Goal: Information Seeking & Learning: Learn about a topic

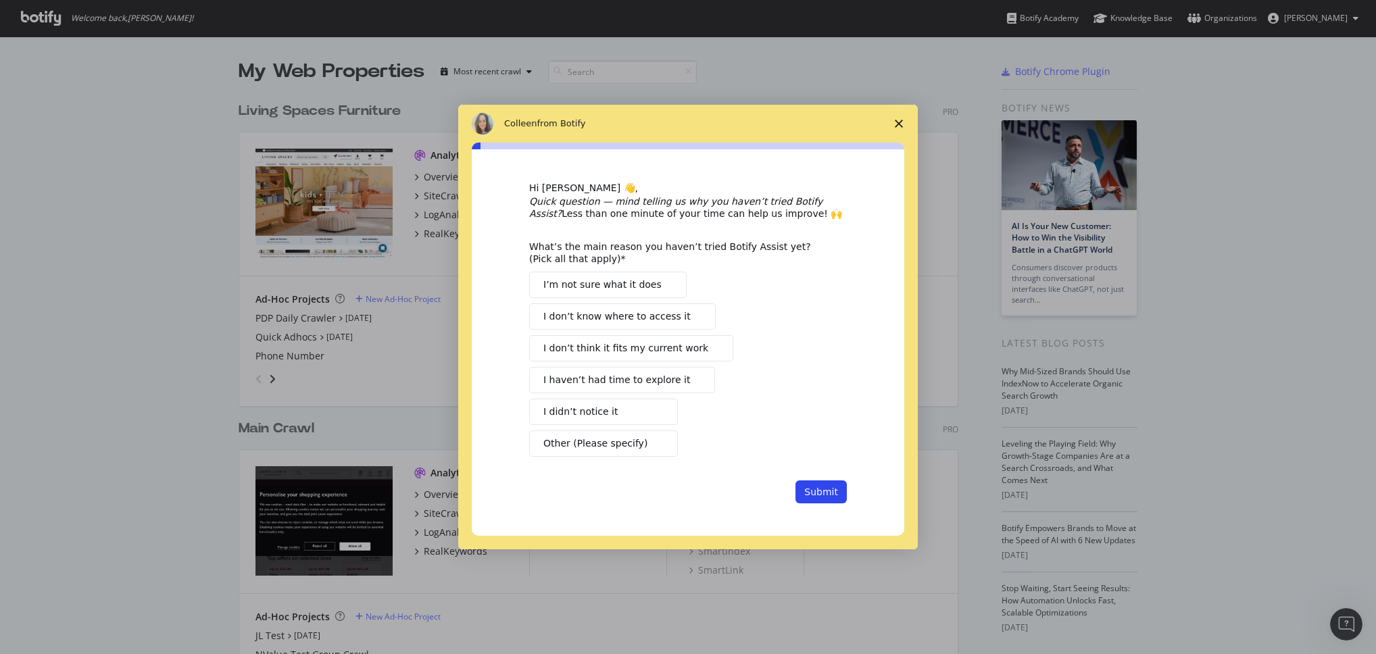
click at [901, 124] on icon "Close survey" at bounding box center [899, 124] width 8 height 8
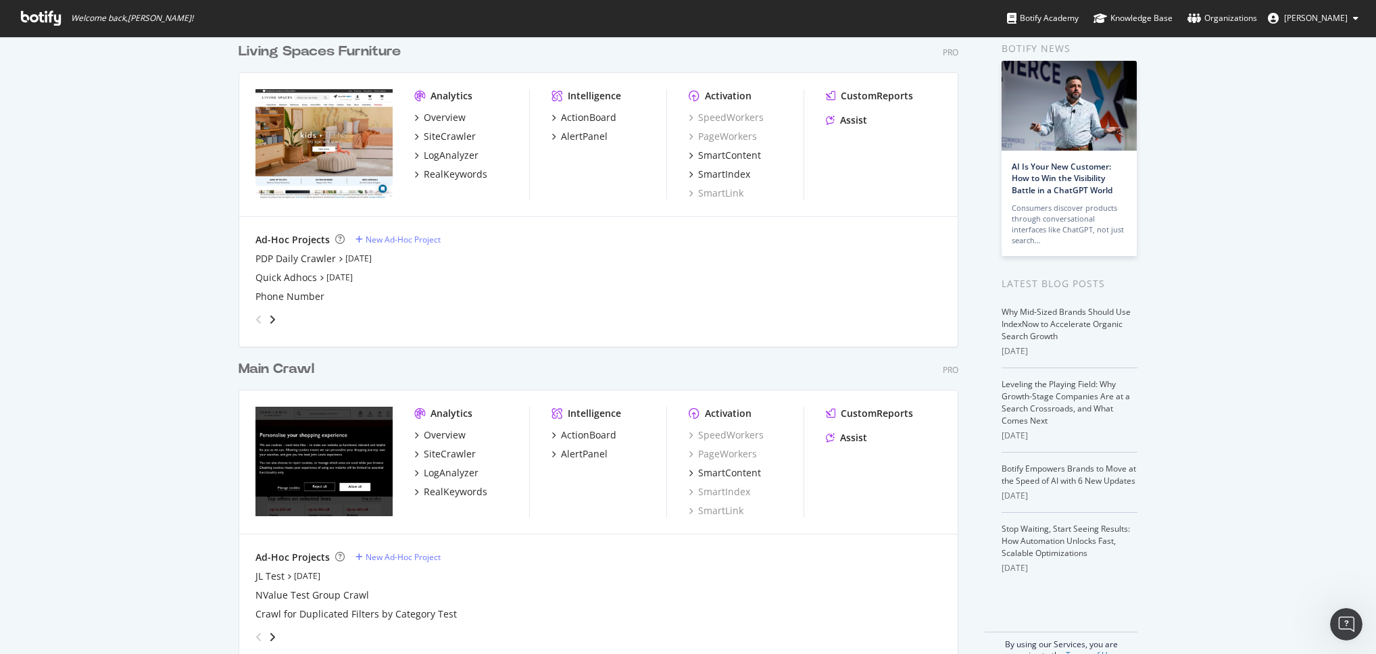
scroll to position [88, 0]
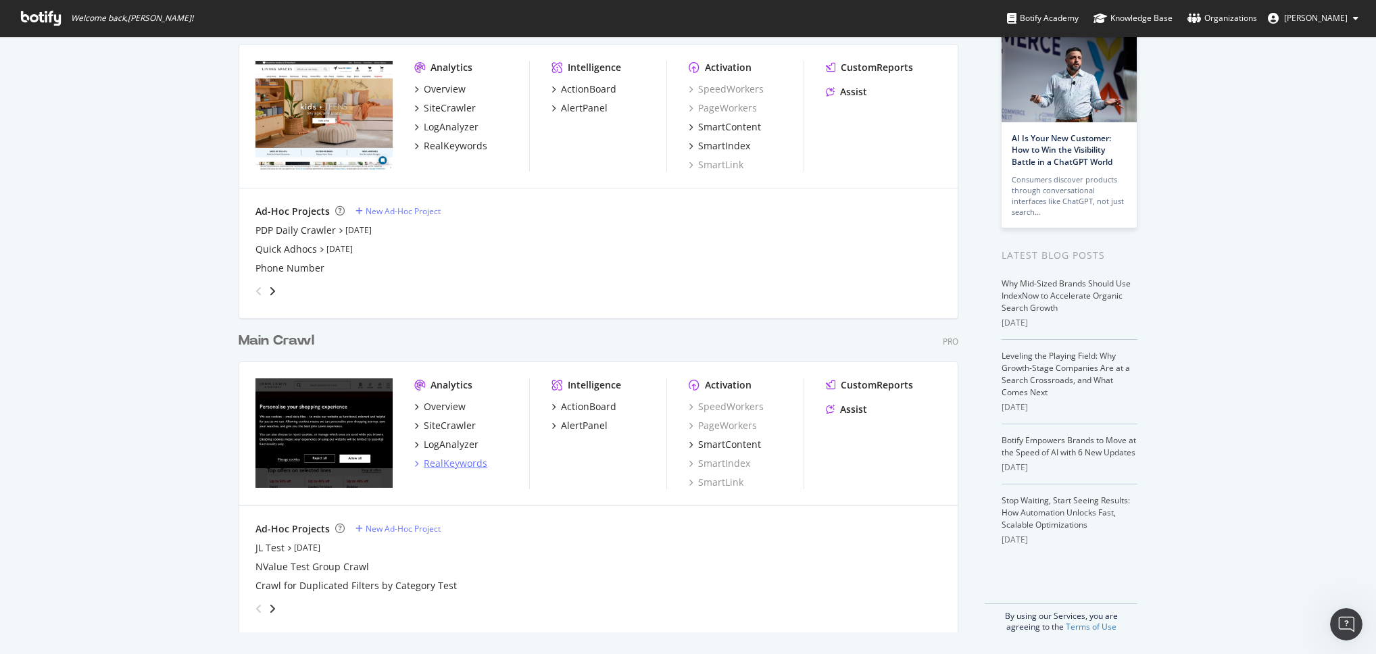
click at [445, 464] on div "RealKeywords" at bounding box center [456, 464] width 64 height 14
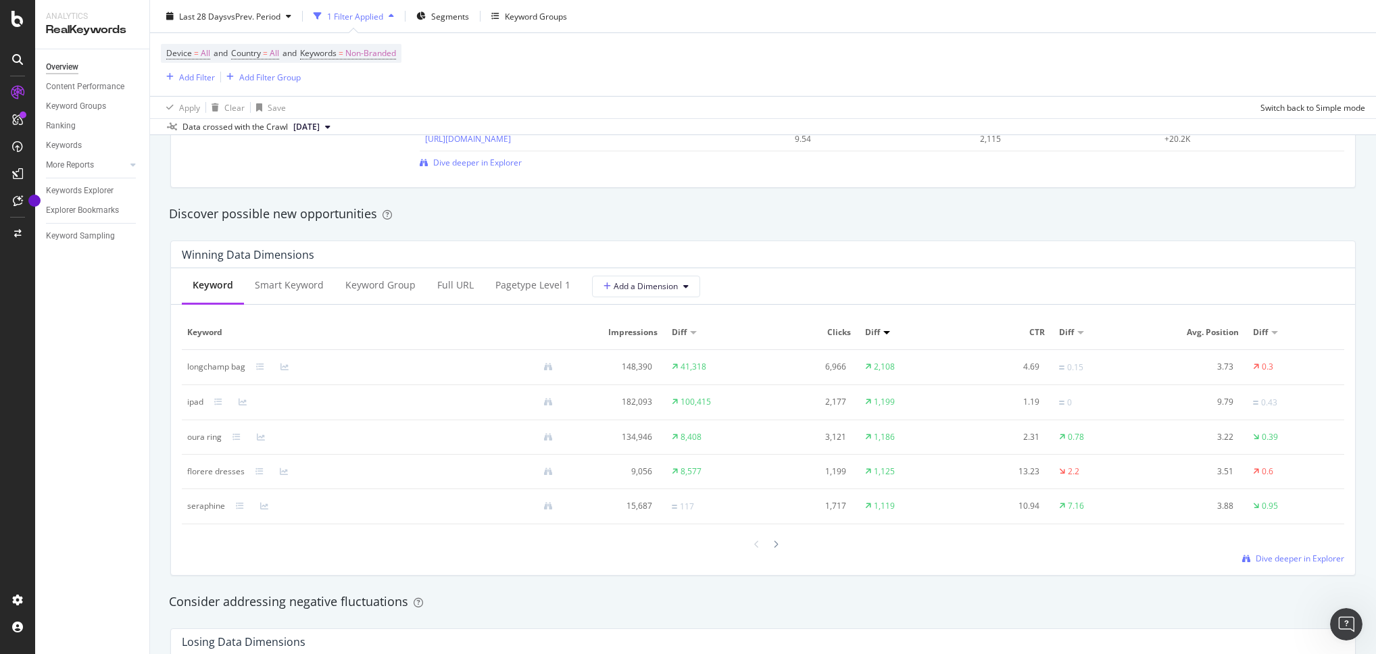
scroll to position [1118, 0]
click at [285, 289] on div "Smart Keyword" at bounding box center [289, 285] width 69 height 14
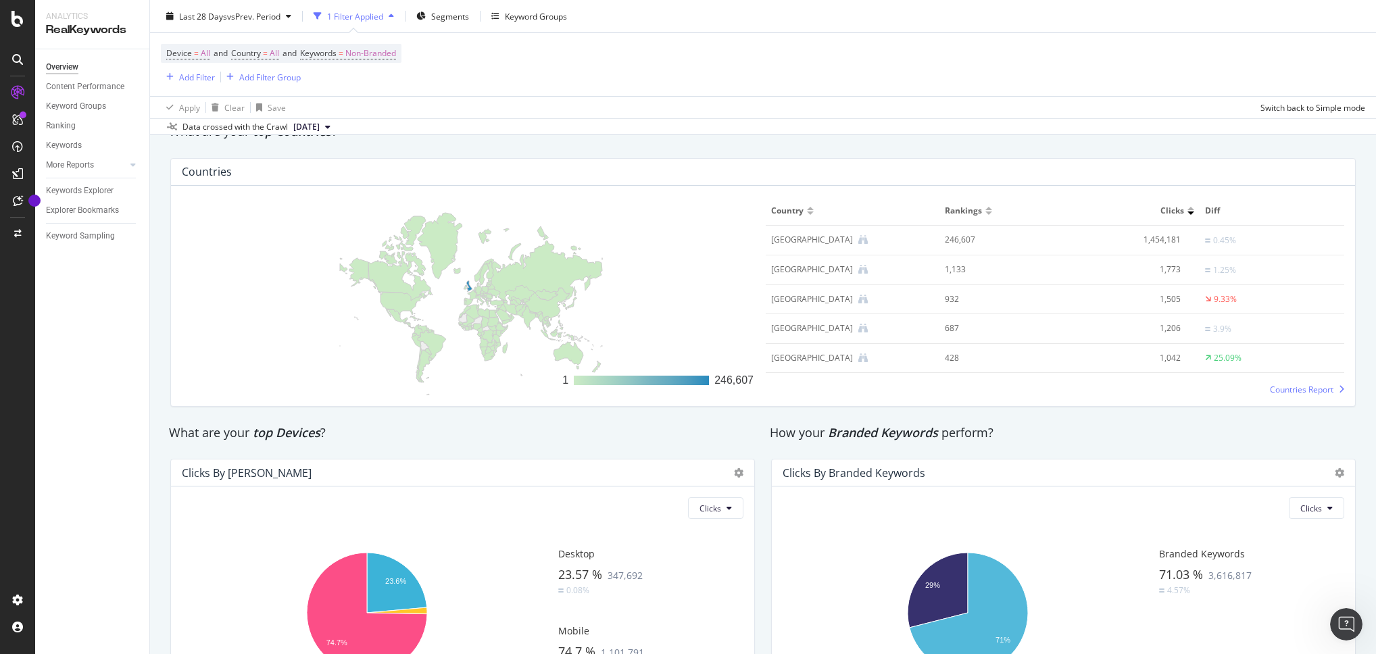
scroll to position [2006, 0]
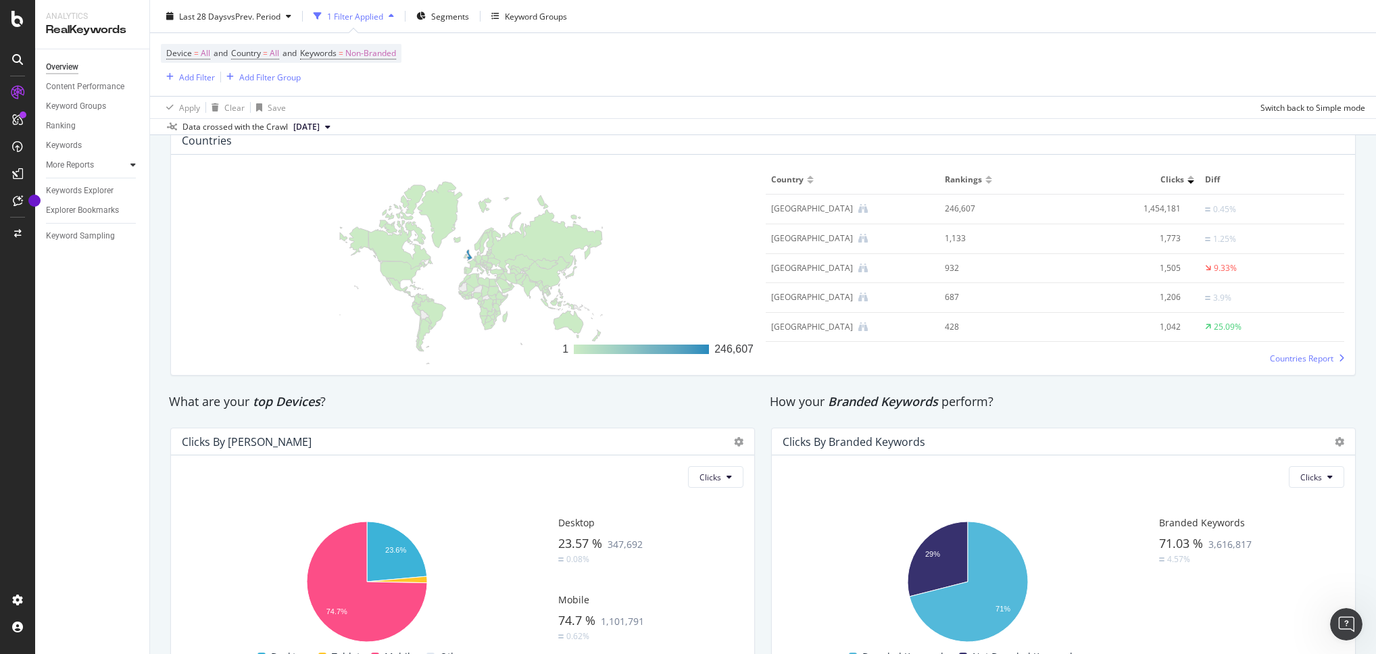
click at [126, 163] on div at bounding box center [133, 165] width 14 height 14
click at [90, 312] on div "Keyword Sampling" at bounding box center [80, 315] width 69 height 14
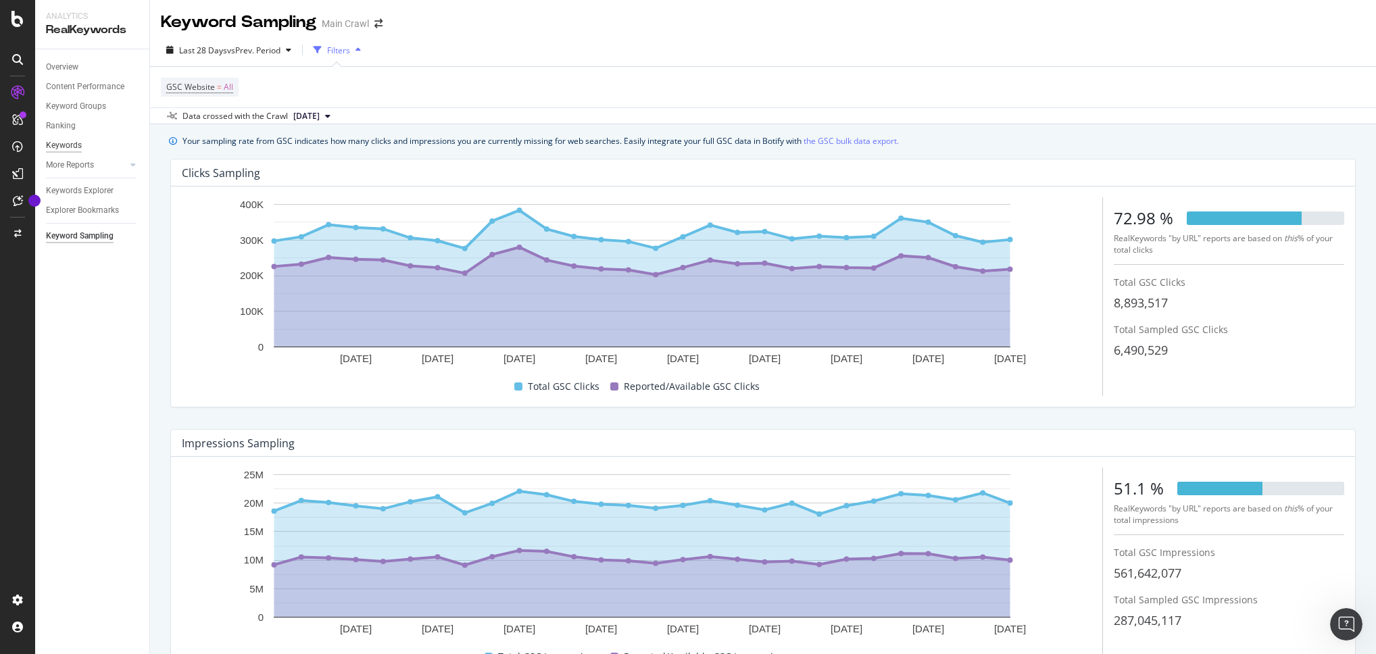
click at [64, 148] on div "Keywords" at bounding box center [64, 146] width 36 height 14
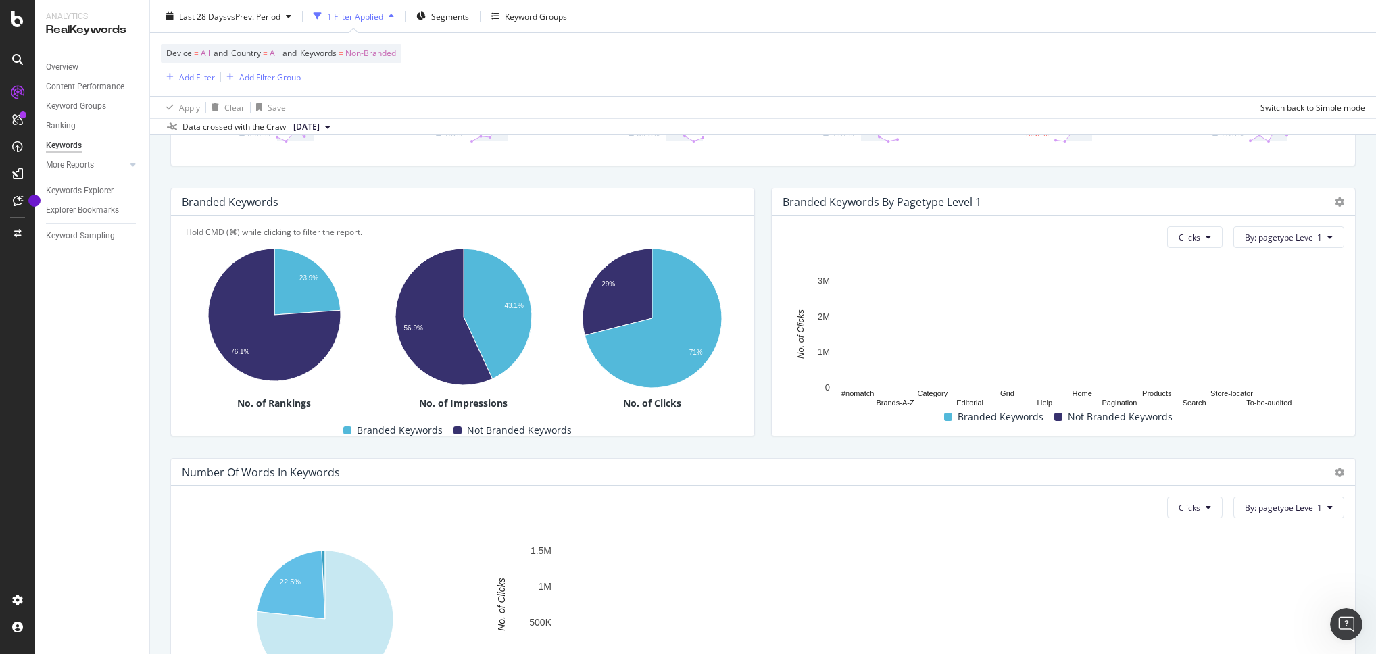
scroll to position [291, 0]
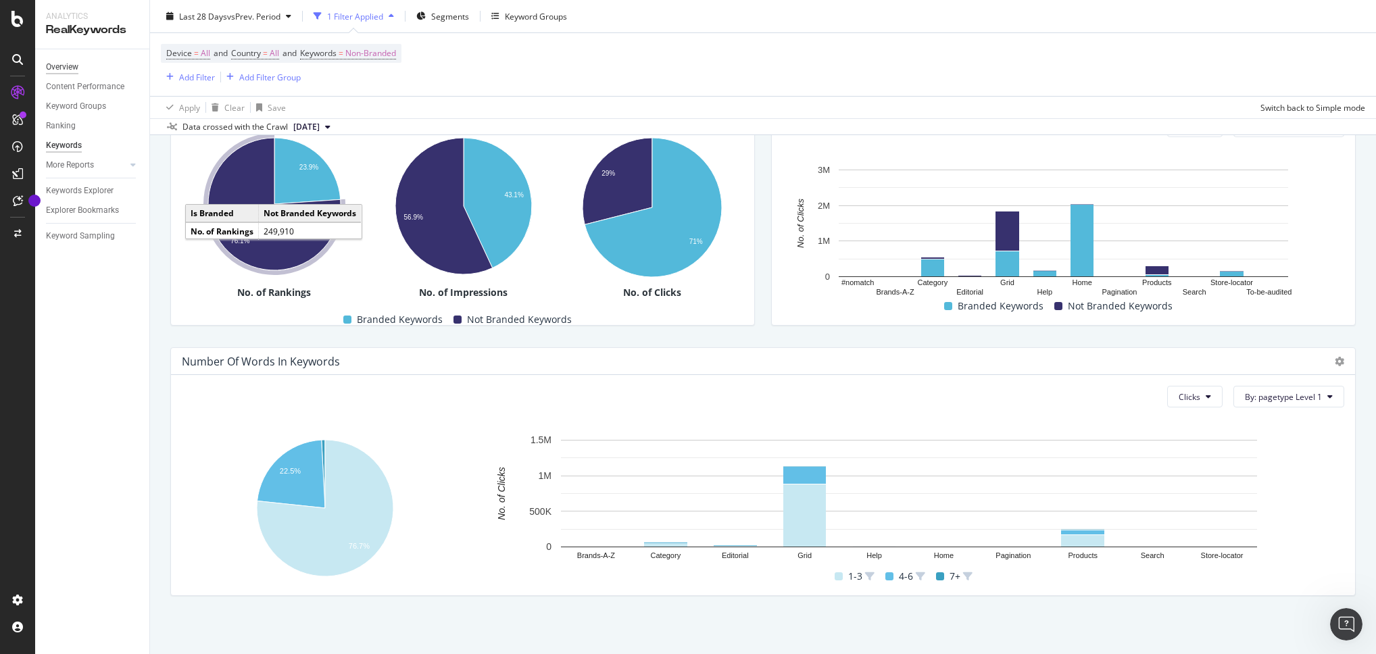
click at [51, 62] on div "Overview" at bounding box center [62, 67] width 32 height 14
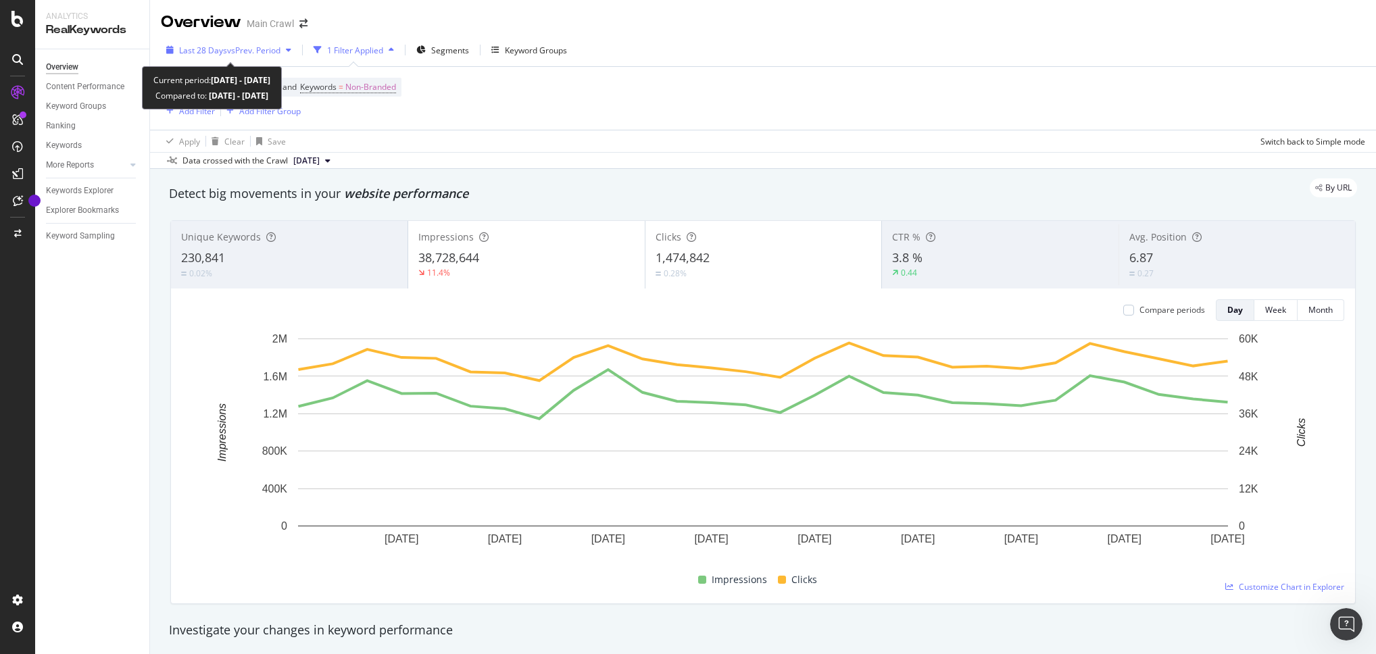
click at [291, 51] on icon "button" at bounding box center [288, 50] width 5 height 8
click at [134, 162] on icon at bounding box center [132, 165] width 5 height 8
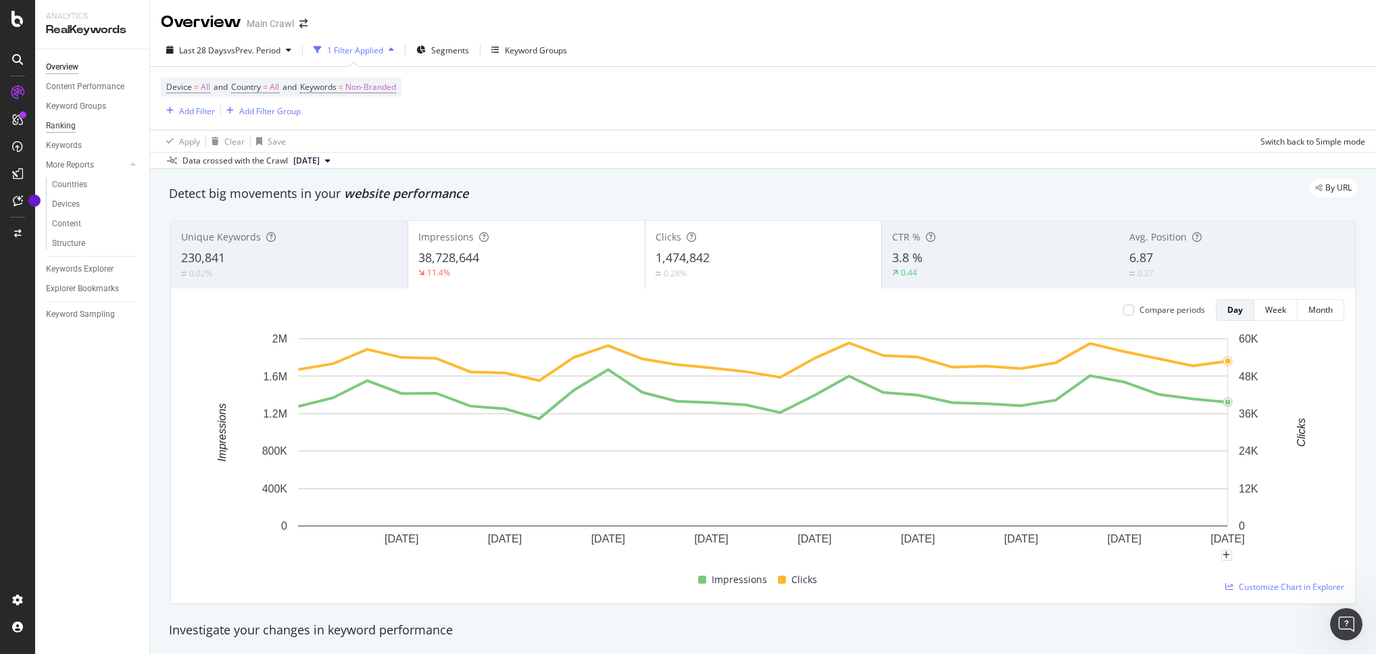
click at [72, 123] on div "Ranking" at bounding box center [61, 126] width 30 height 14
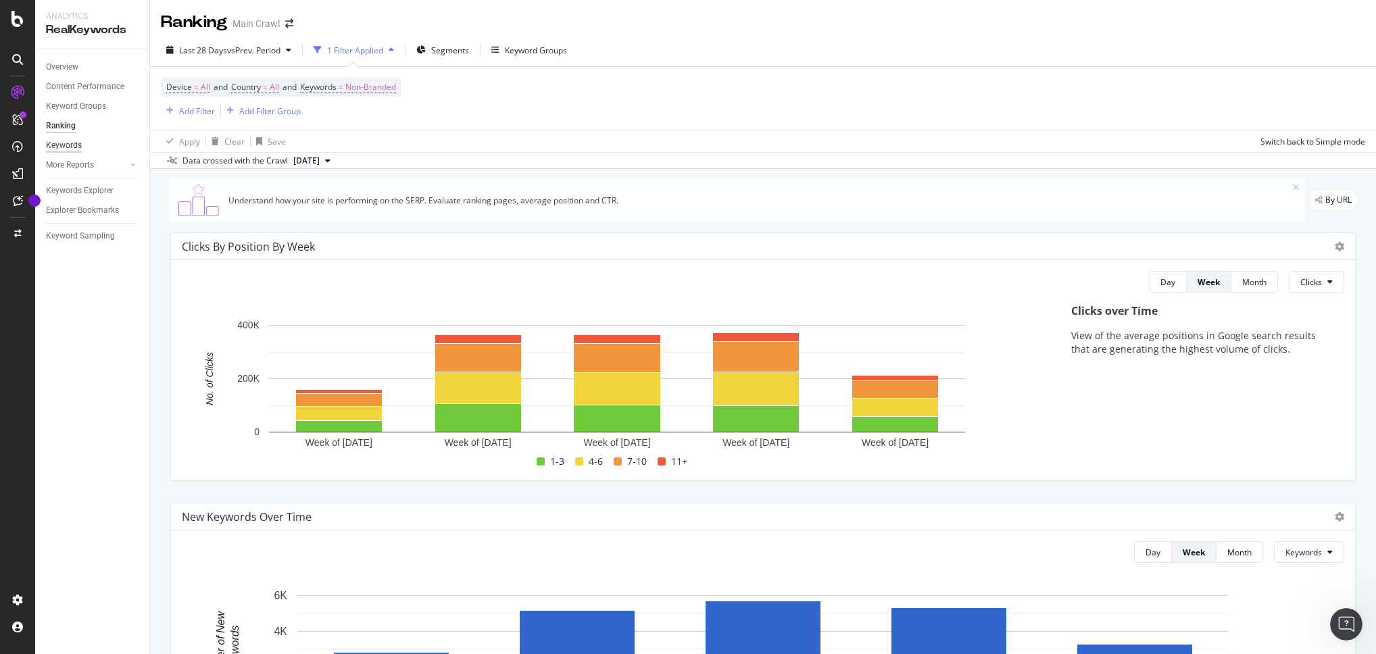
click at [66, 141] on div "Keywords" at bounding box center [64, 146] width 36 height 14
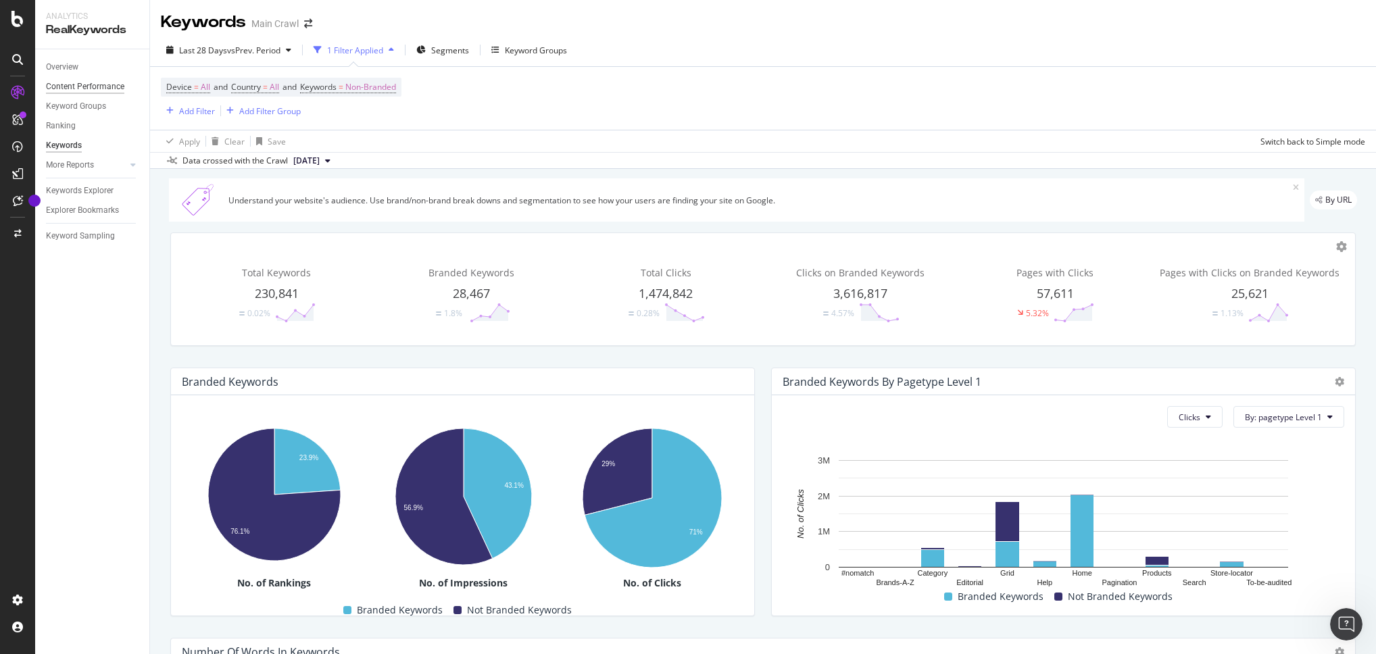
click at [78, 89] on div "Content Performance" at bounding box center [85, 87] width 78 height 14
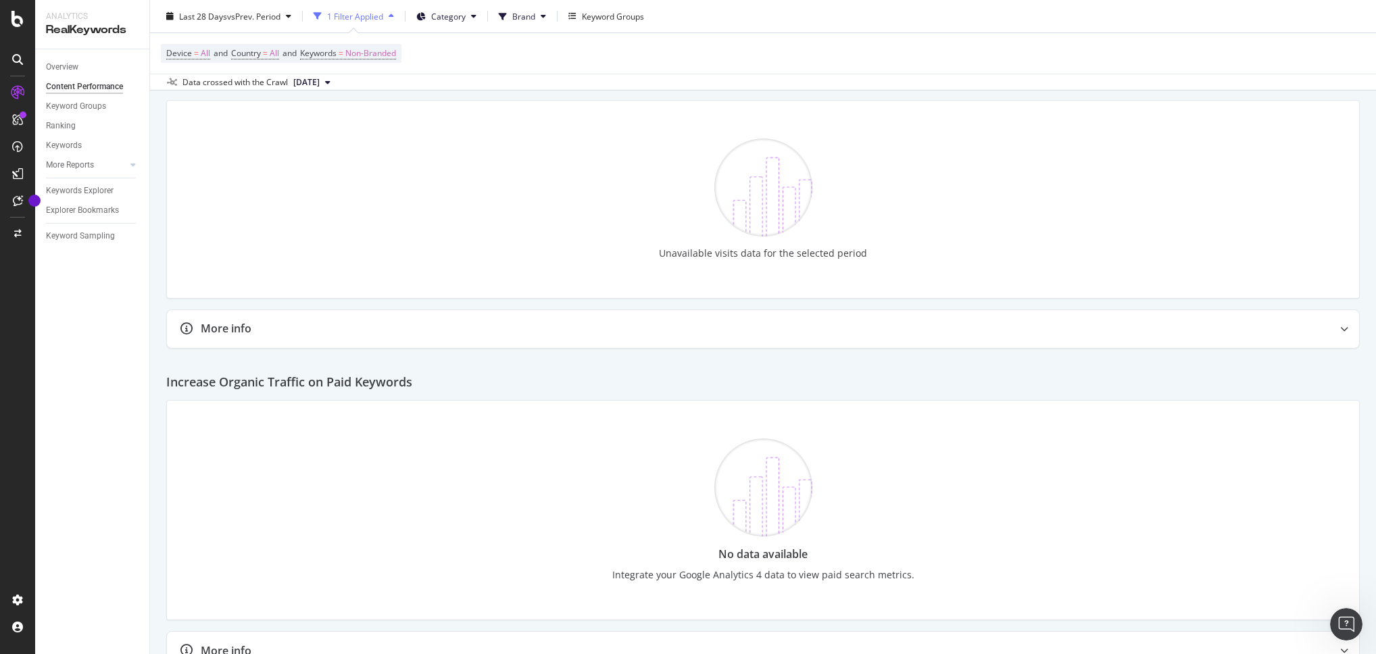
scroll to position [2171, 0]
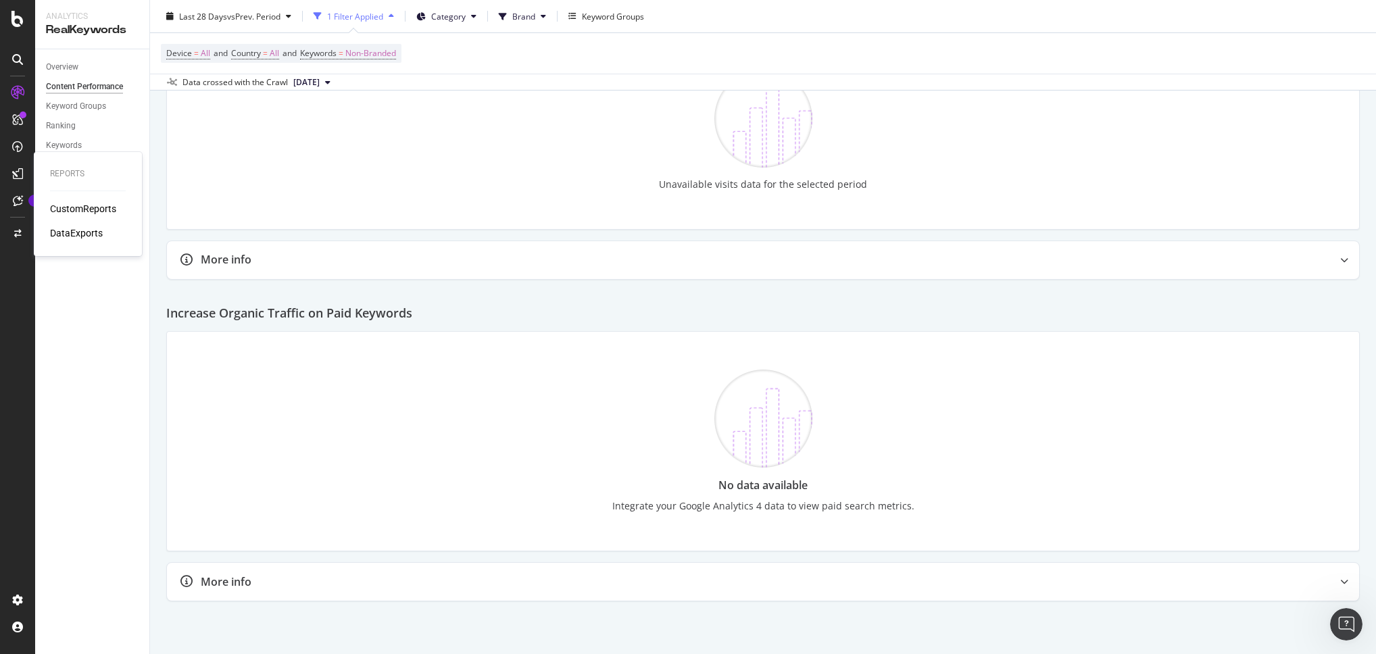
click at [79, 236] on div "DataExports" at bounding box center [76, 233] width 53 height 14
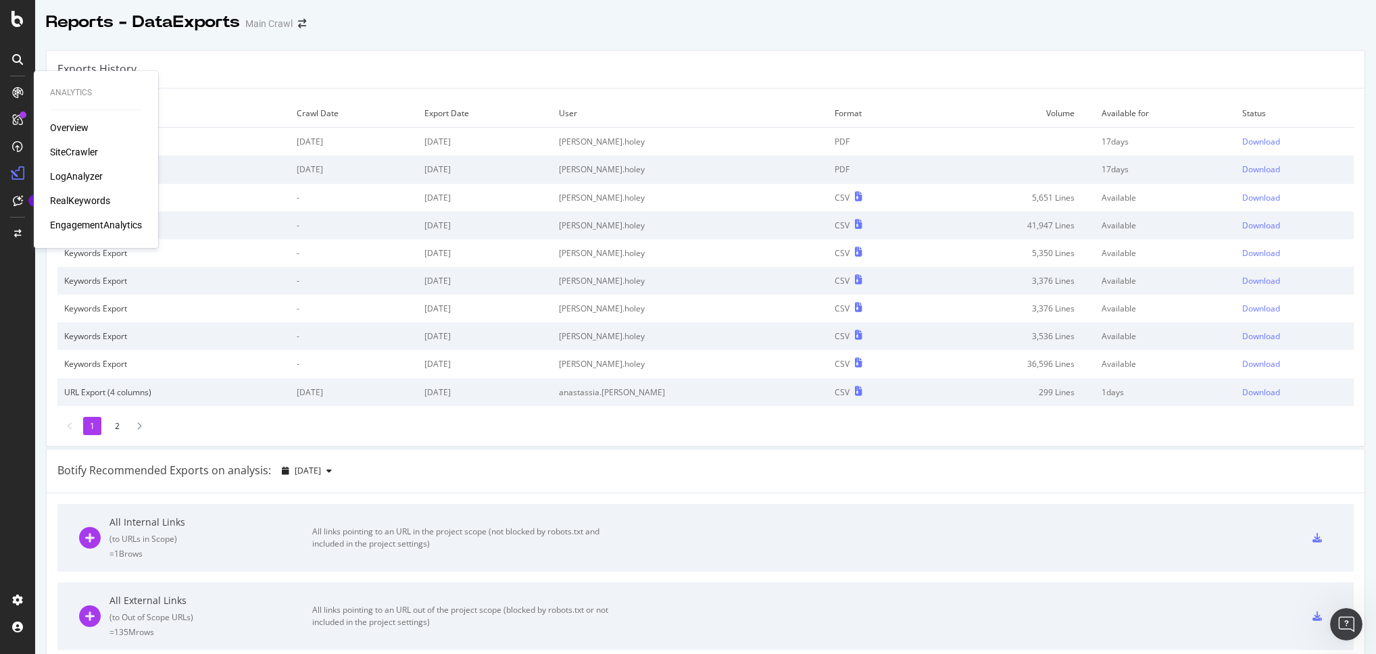
click at [99, 201] on div "RealKeywords" at bounding box center [80, 201] width 60 height 14
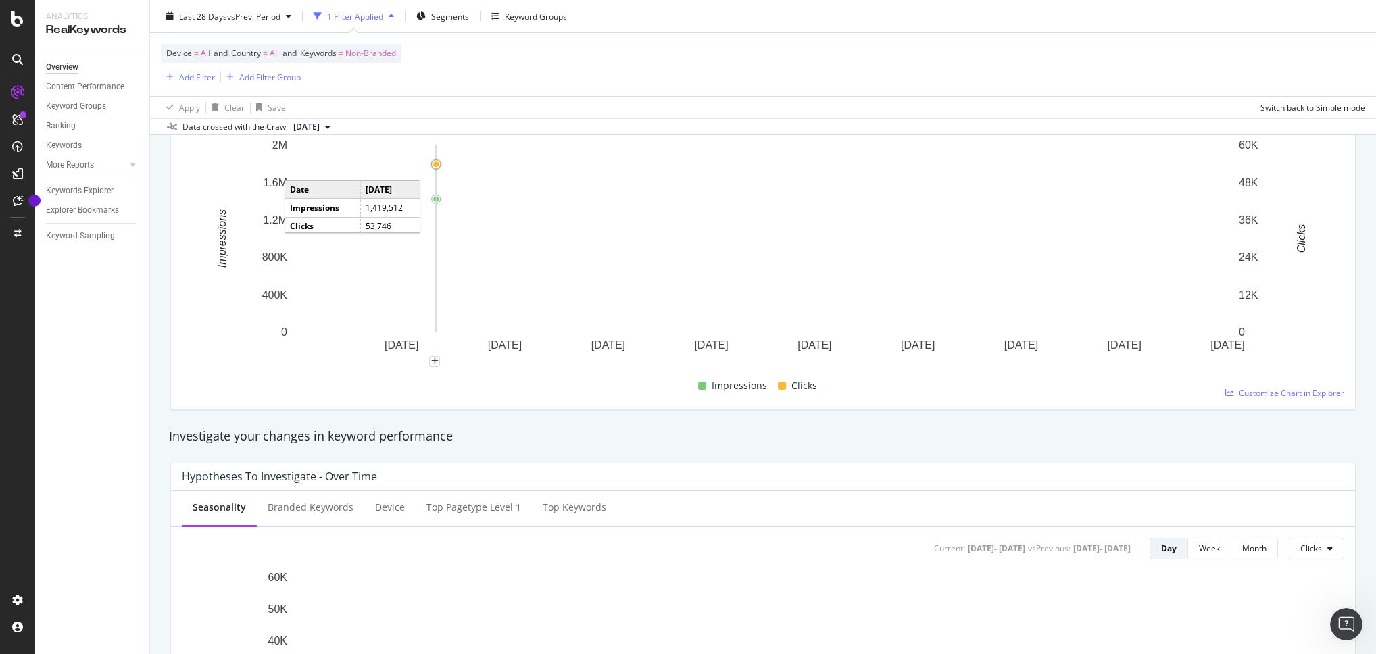
scroll to position [193, 0]
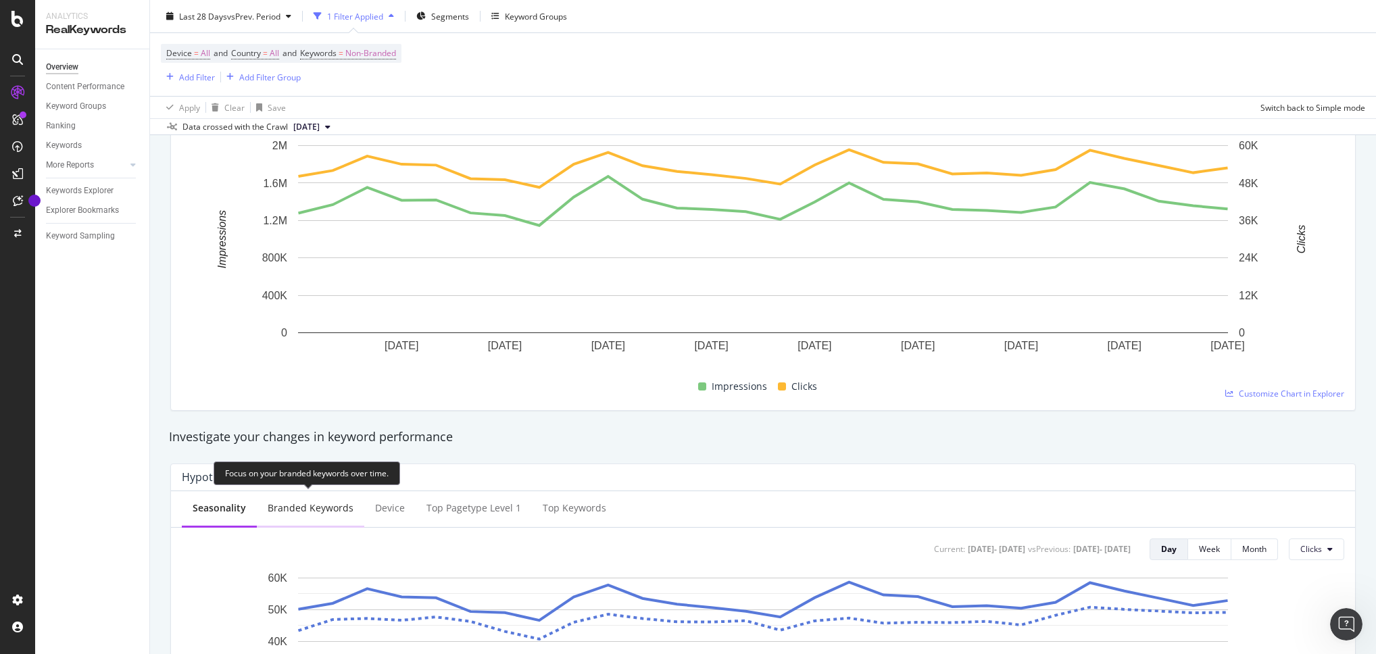
click at [299, 499] on div "Branded Keywords" at bounding box center [310, 509] width 107 height 37
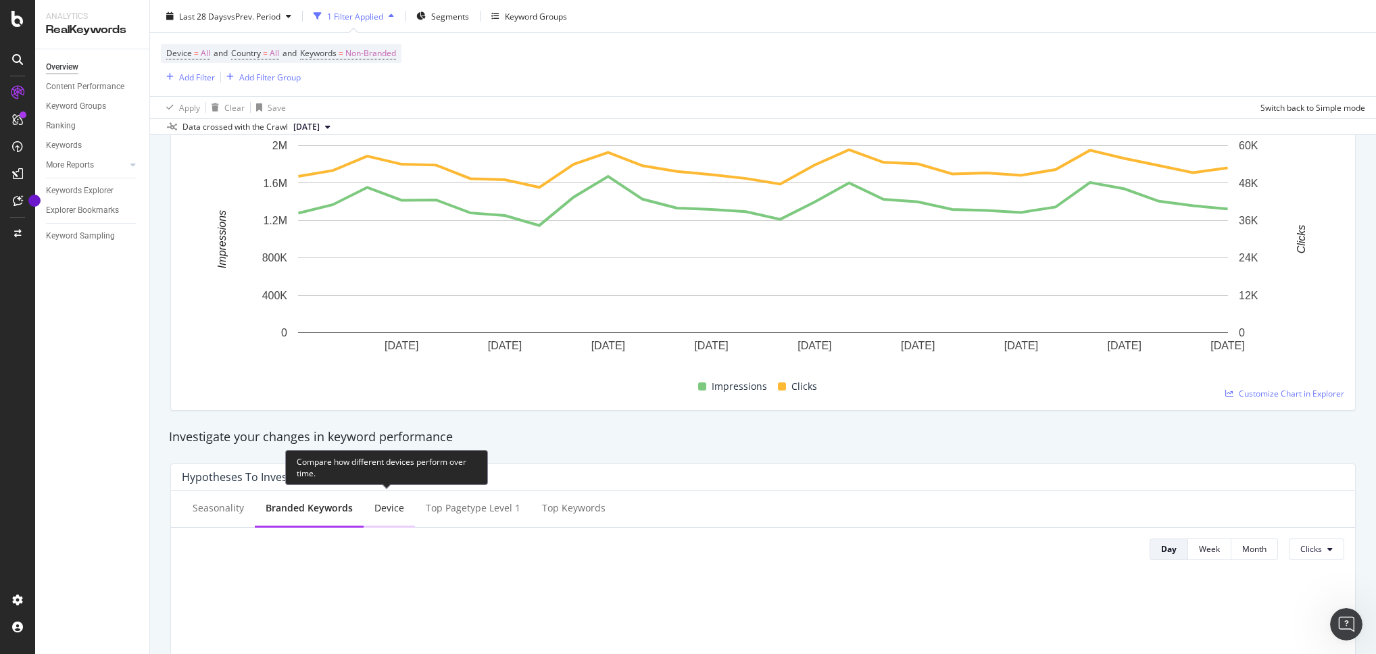
click at [394, 509] on div "Device" at bounding box center [389, 509] width 30 height 14
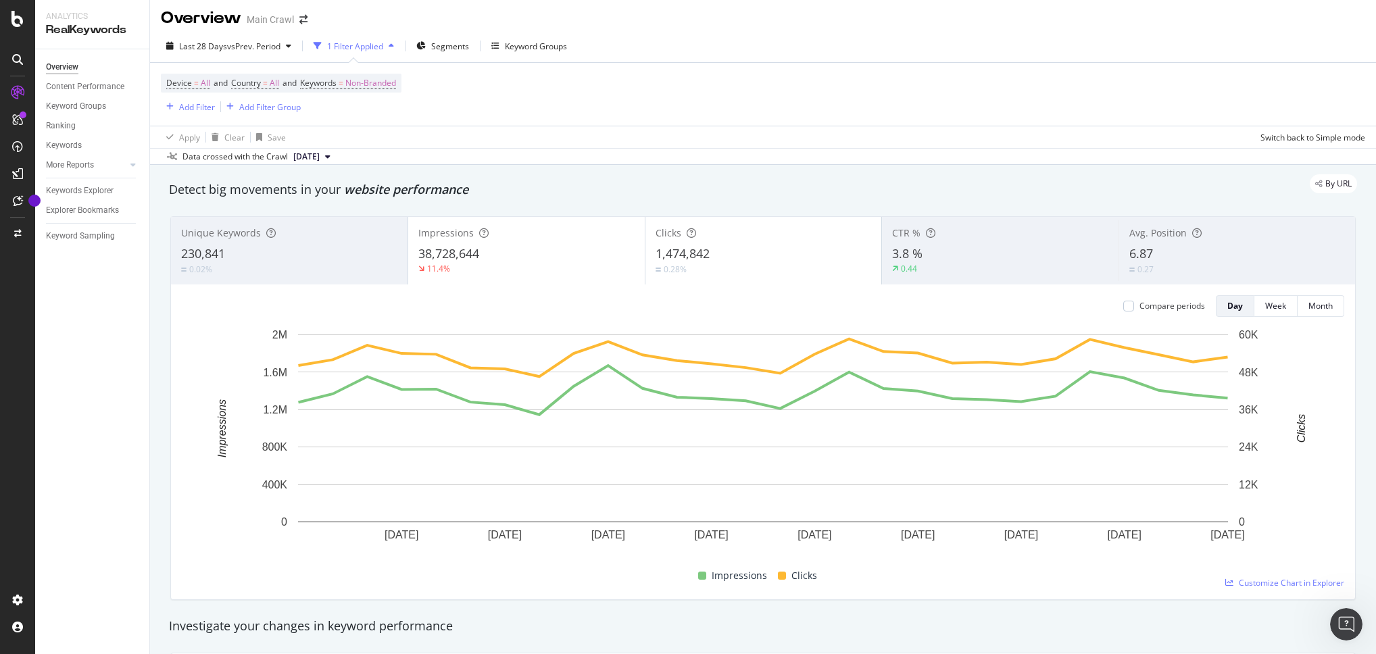
scroll to position [0, 0]
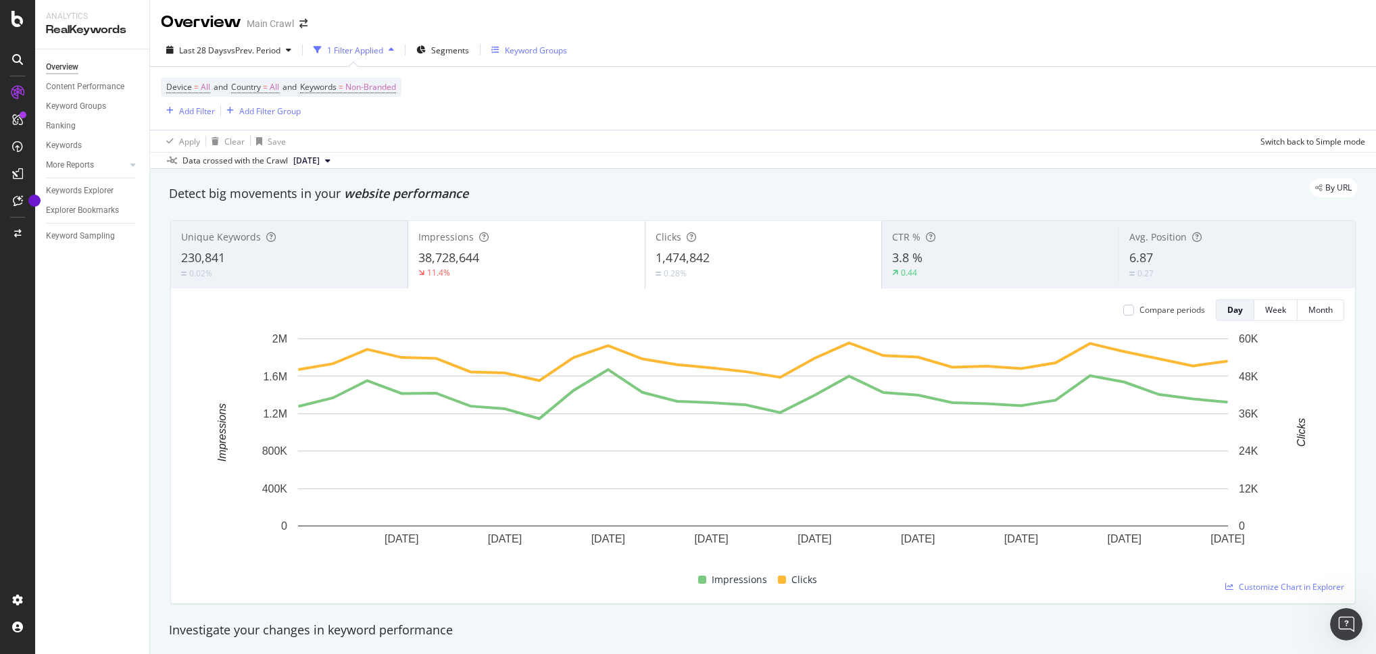
click at [531, 52] on div "Keyword Groups" at bounding box center [536, 50] width 62 height 11
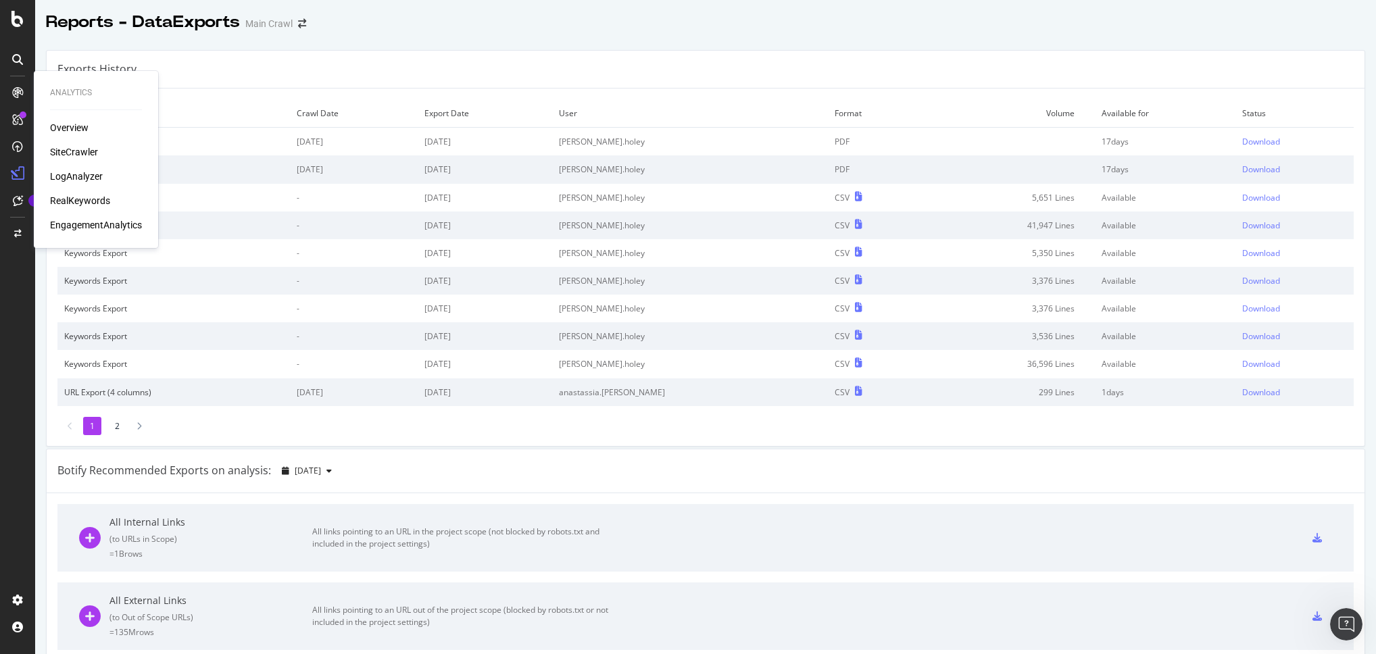
click at [87, 197] on div "RealKeywords" at bounding box center [80, 201] width 60 height 14
